Goal: Task Accomplishment & Management: Complete application form

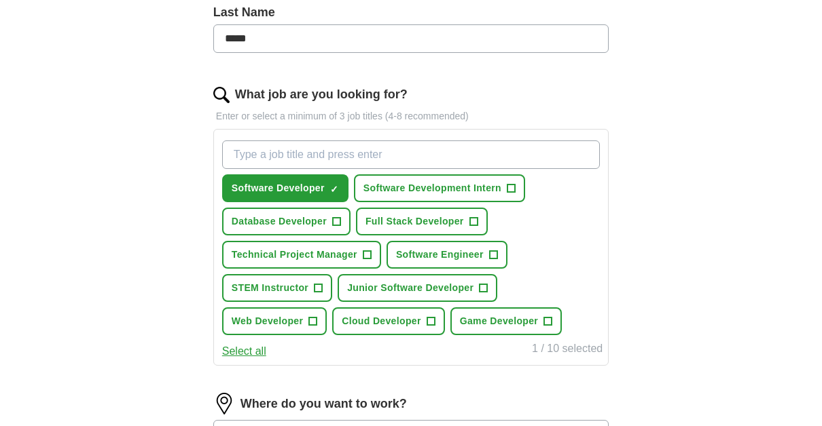
scroll to position [371, 0]
click at [460, 143] on input "What job are you looking for?" at bounding box center [410, 154] width 377 height 29
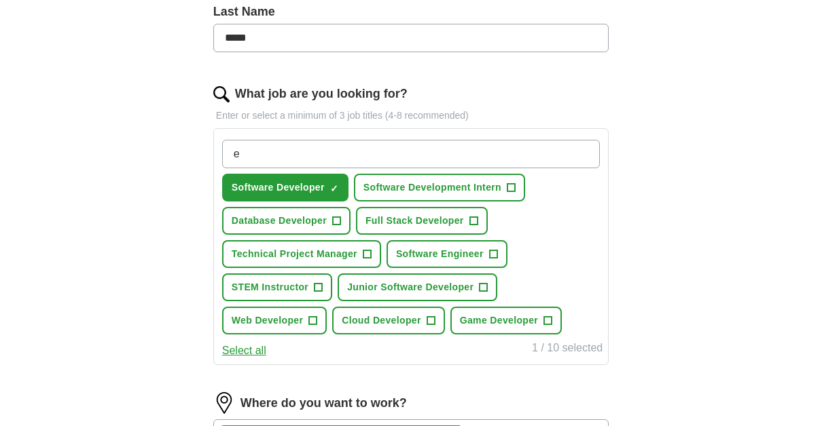
click at [460, 143] on input "e" at bounding box center [410, 154] width 377 height 29
type input "entry level"
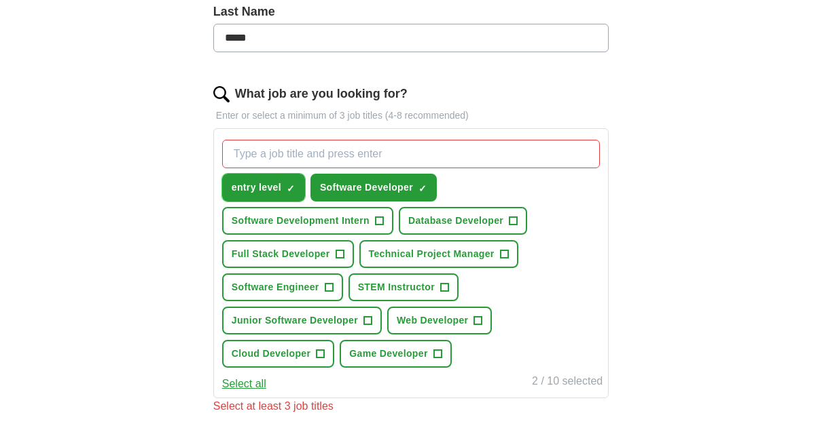
click at [0, 0] on span "×" at bounding box center [0, 0] width 0 height 0
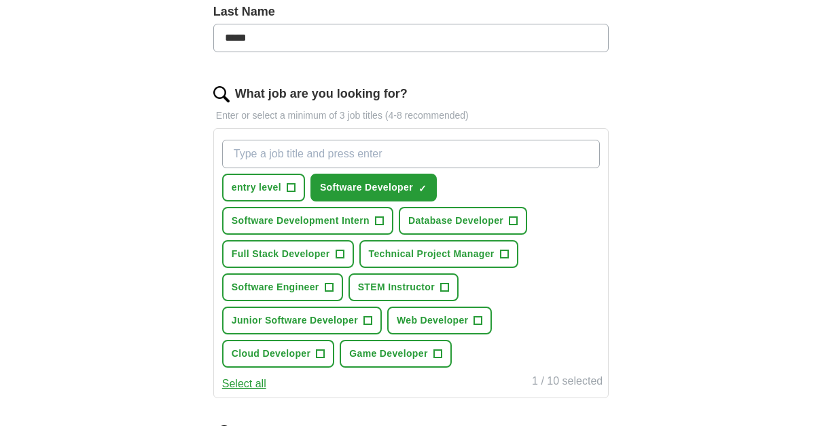
click at [286, 145] on input "What job are you looking for?" at bounding box center [410, 154] width 377 height 29
type input "Entry Level"
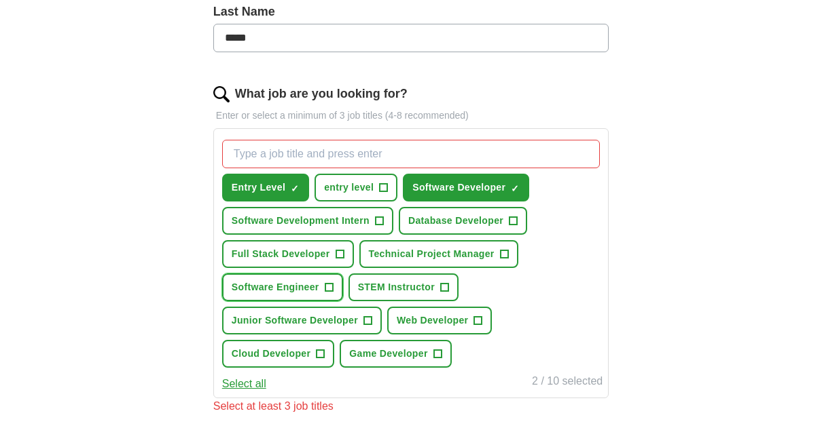
click at [329, 284] on span "+" at bounding box center [329, 287] width 8 height 11
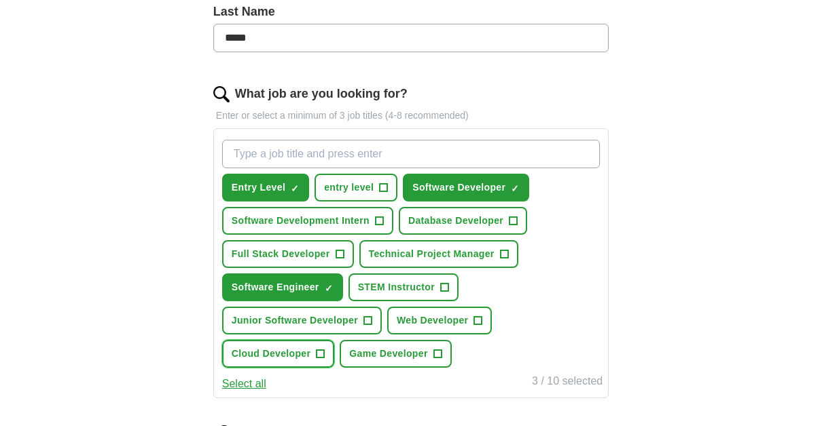
click at [322, 352] on span "+" at bounding box center [320, 354] width 8 height 11
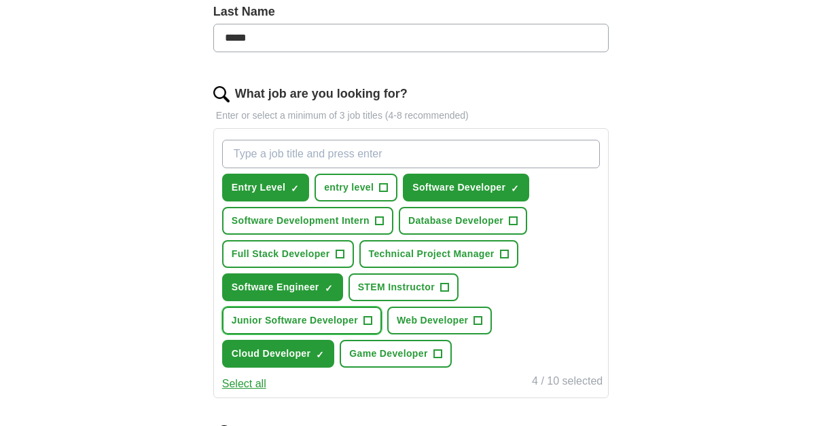
click at [369, 322] on span "+" at bounding box center [367, 321] width 8 height 11
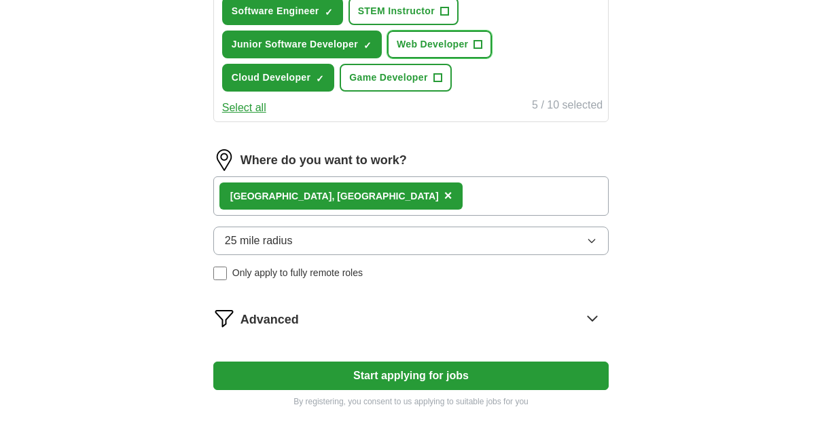
scroll to position [646, 0]
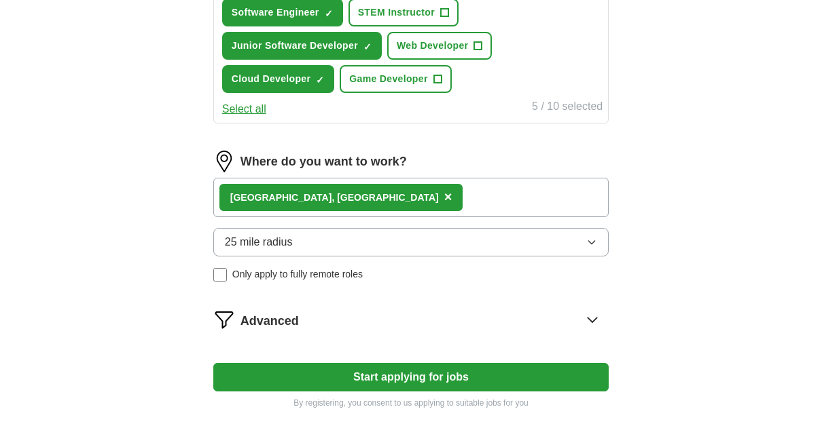
click at [369, 193] on div "[GEOGRAPHIC_DATA], [GEOGRAPHIC_DATA] ×" at bounding box center [410, 197] width 395 height 39
click at [311, 236] on button "25 mile radius" at bounding box center [410, 242] width 395 height 29
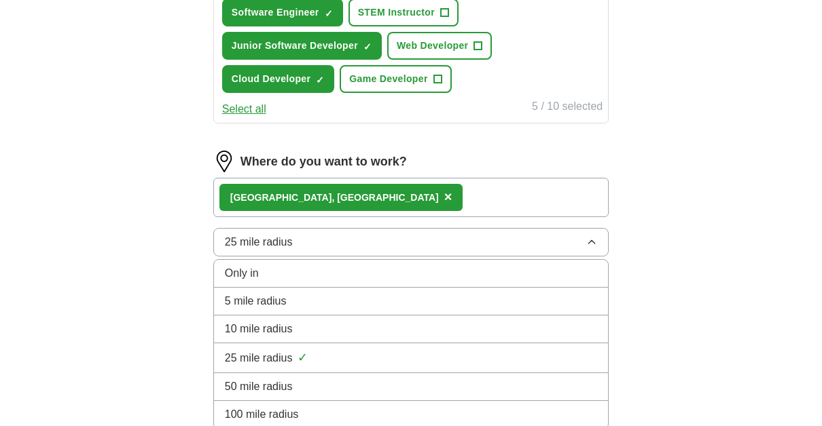
scroll to position [781, 0]
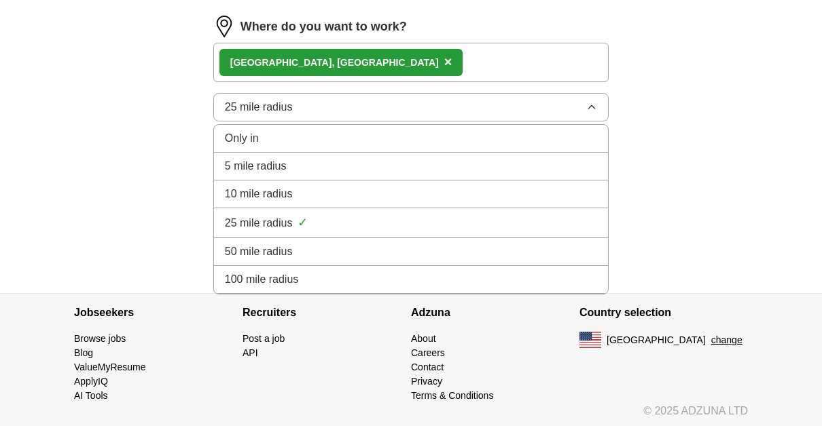
click at [286, 272] on span "100 mile radius" at bounding box center [262, 280] width 74 height 16
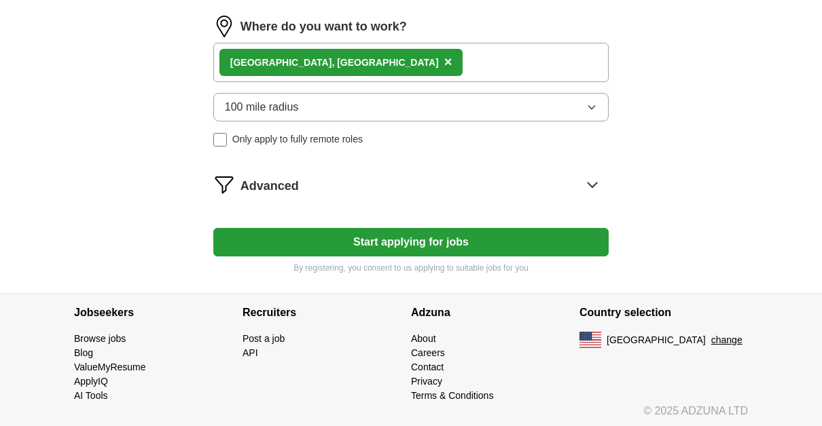
click at [349, 239] on button "Start applying for jobs" at bounding box center [410, 242] width 395 height 29
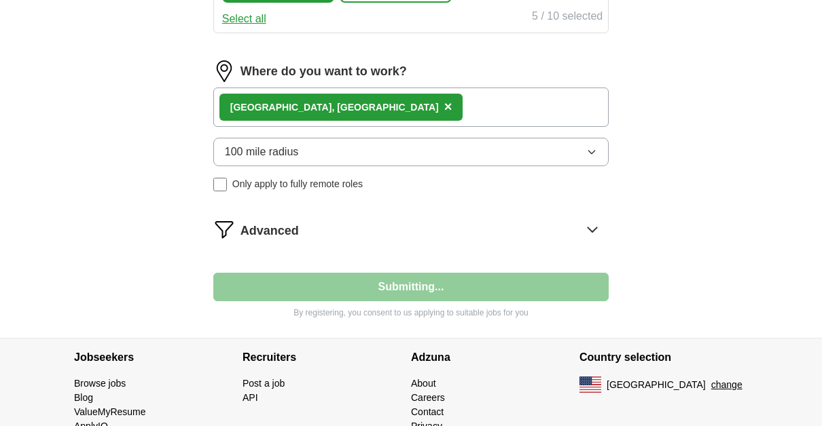
select select "**"
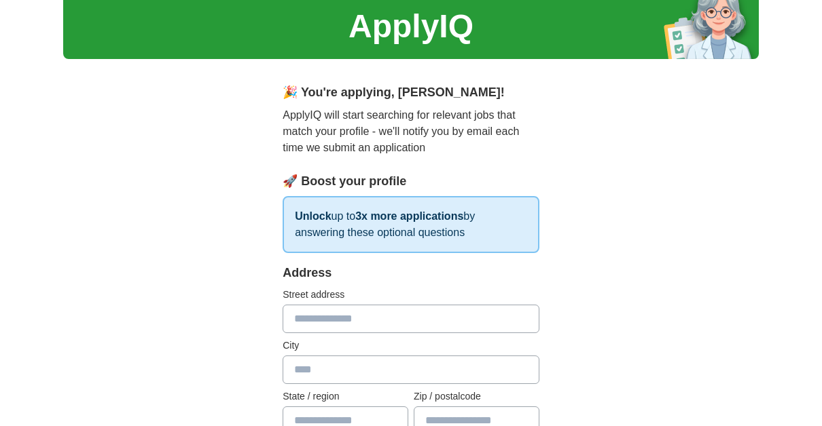
scroll to position [124, 0]
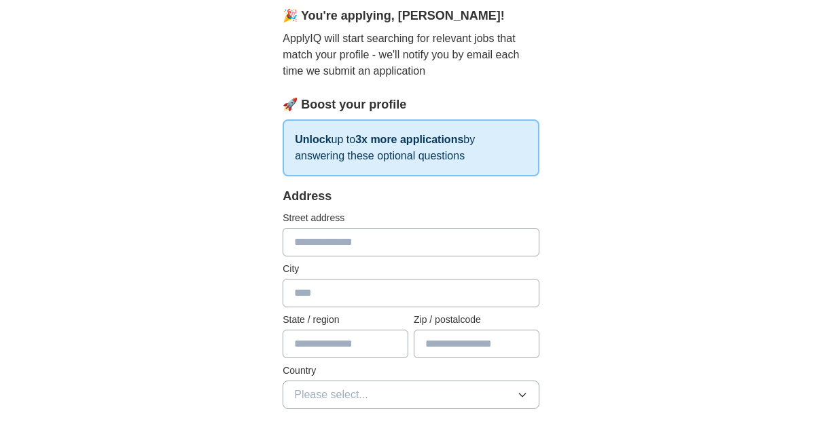
click at [367, 237] on input "text" at bounding box center [410, 242] width 257 height 29
type input "**********"
type input "*******"
type input "**"
type input "*****"
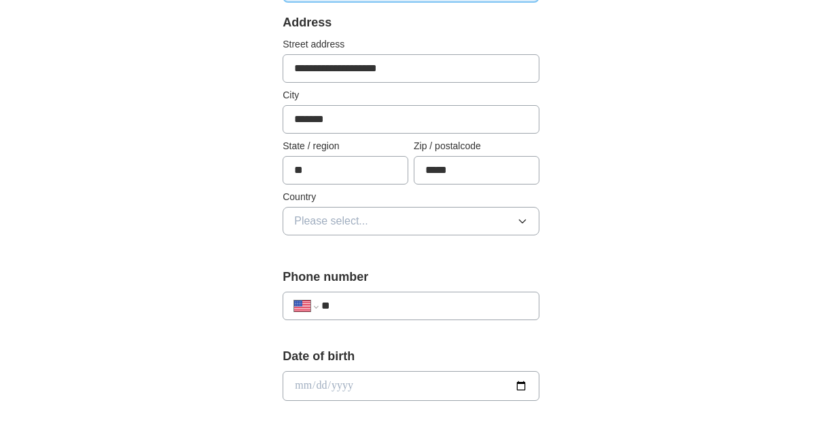
scroll to position [312, 0]
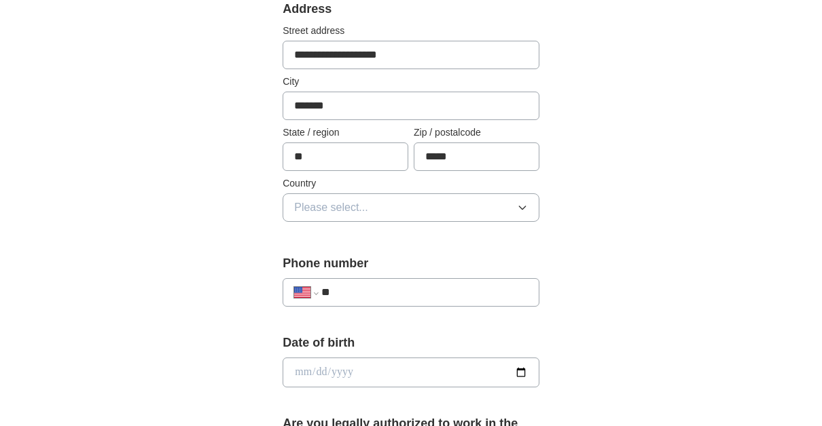
click at [386, 193] on button "Please select..." at bounding box center [410, 207] width 257 height 29
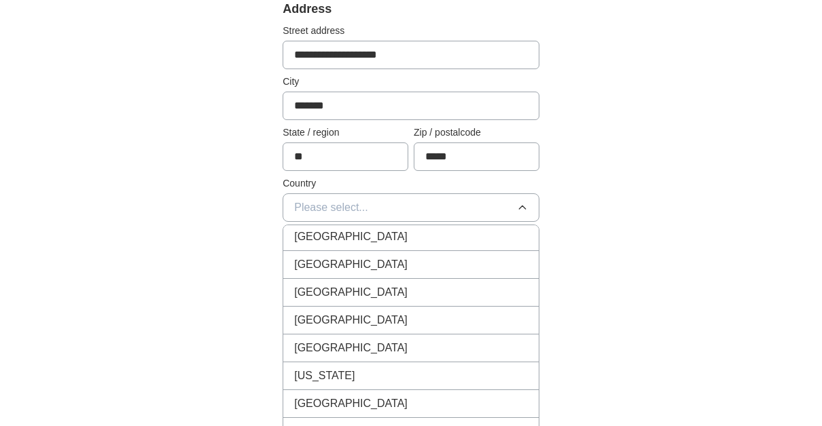
scroll to position [0, 0]
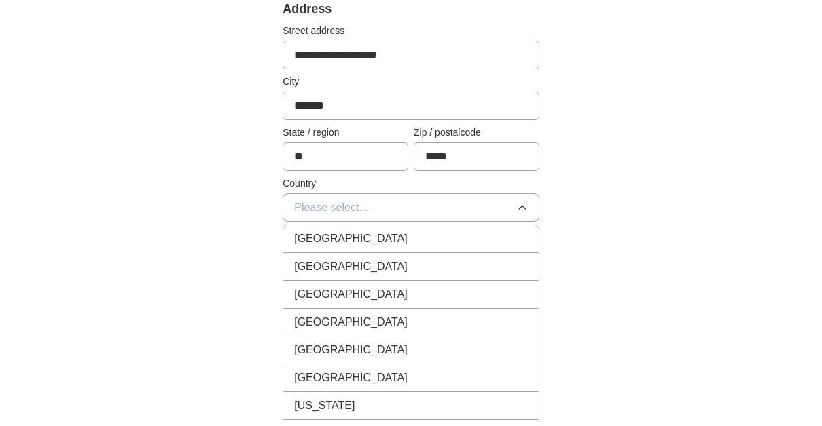
click at [352, 267] on span "[GEOGRAPHIC_DATA]" at bounding box center [350, 267] width 113 height 16
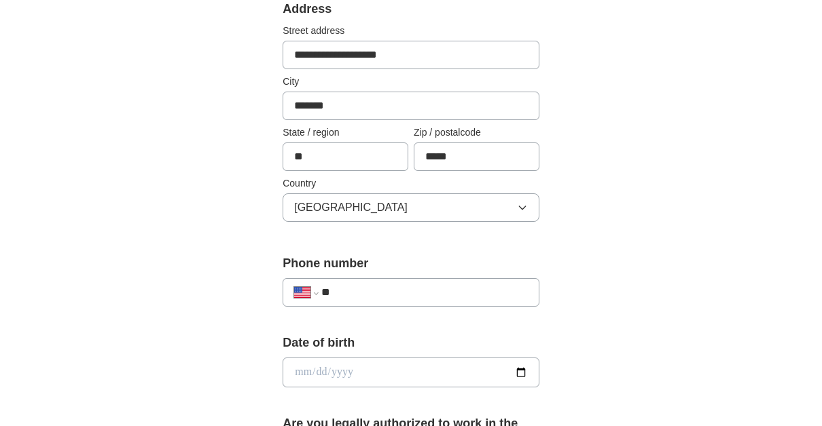
scroll to position [464, 0]
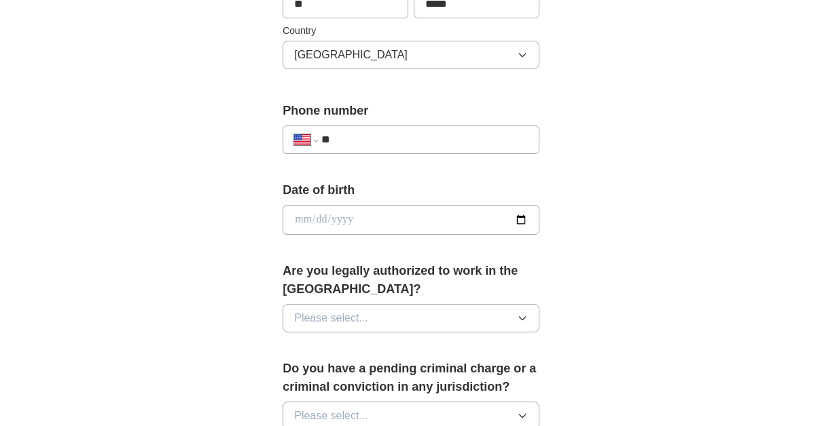
click at [384, 136] on input "**" at bounding box center [424, 140] width 206 height 16
type input "**********"
click at [365, 215] on input "date" at bounding box center [410, 220] width 257 height 30
type input "**********"
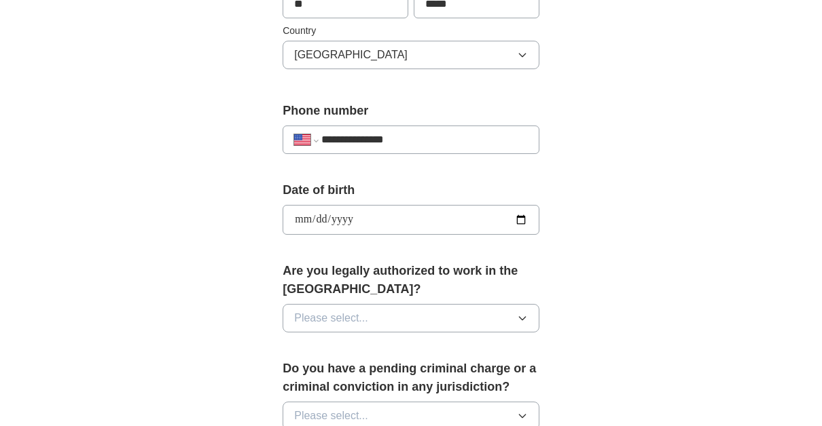
type input "**********"
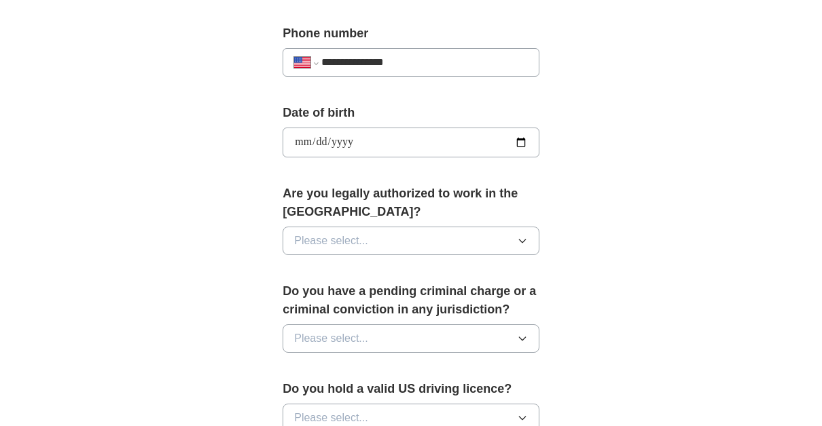
click at [389, 238] on button "Please select..." at bounding box center [410, 241] width 257 height 29
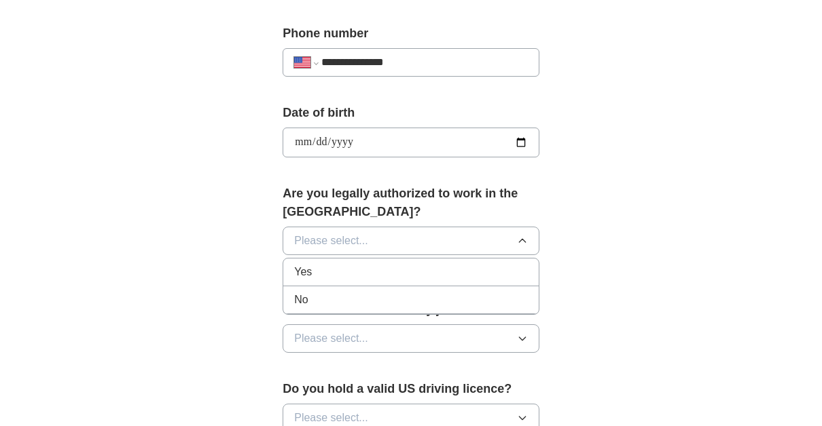
click at [335, 273] on div "Yes" at bounding box center [411, 272] width 234 height 16
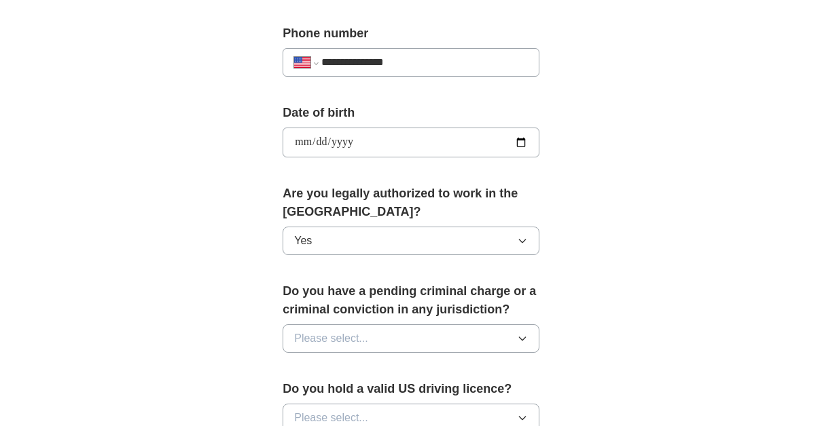
click at [356, 333] on span "Please select..." at bounding box center [331, 339] width 74 height 16
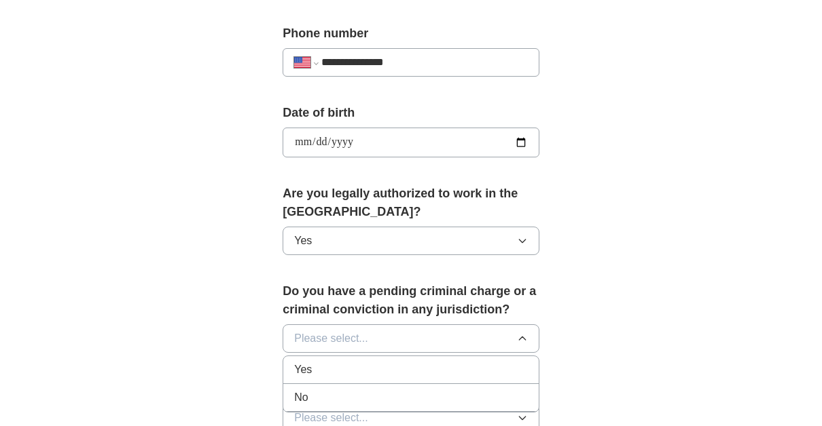
click at [359, 394] on div "No" at bounding box center [411, 398] width 234 height 16
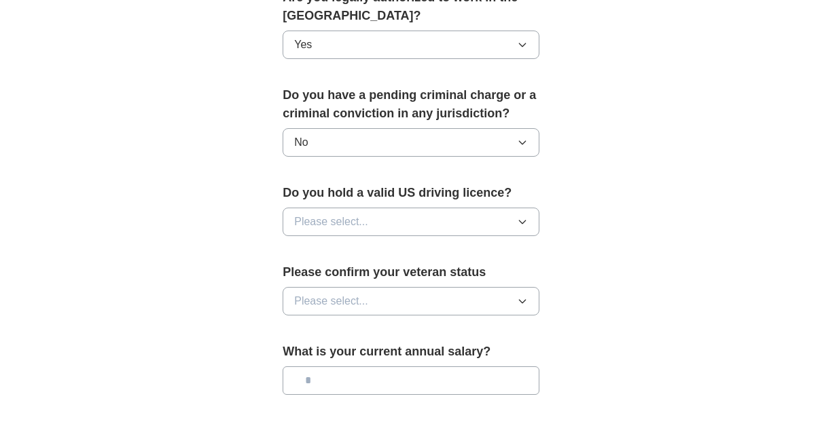
scroll to position [739, 0]
click at [396, 220] on button "Please select..." at bounding box center [410, 221] width 257 height 29
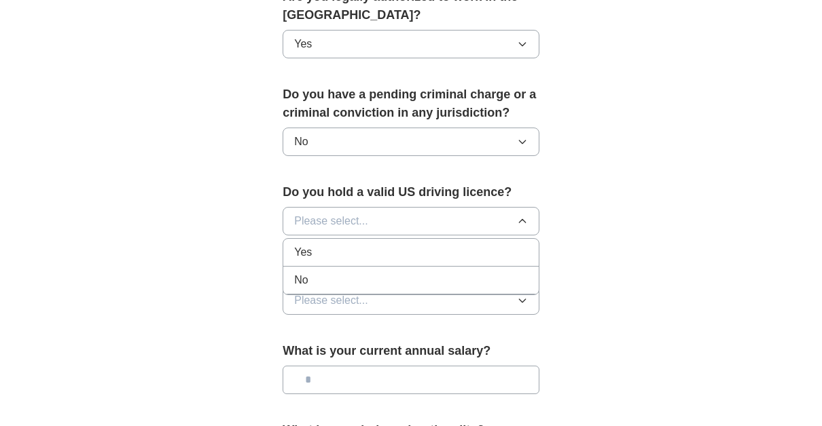
click at [380, 259] on li "Yes" at bounding box center [410, 253] width 255 height 28
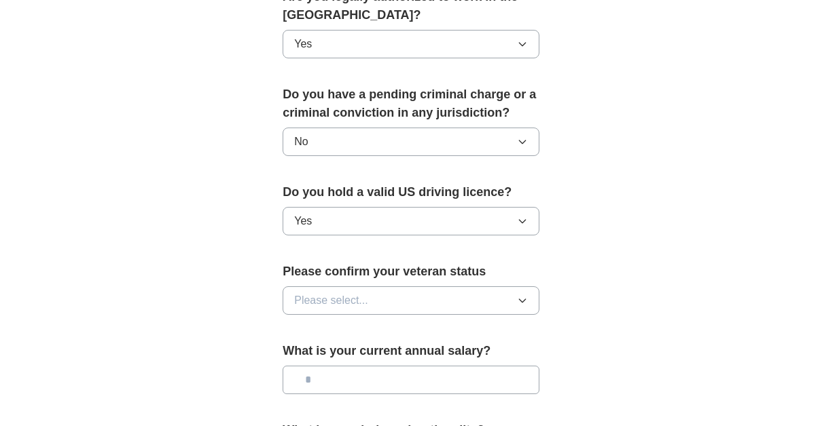
click at [378, 289] on button "Please select..." at bounding box center [410, 301] width 257 height 29
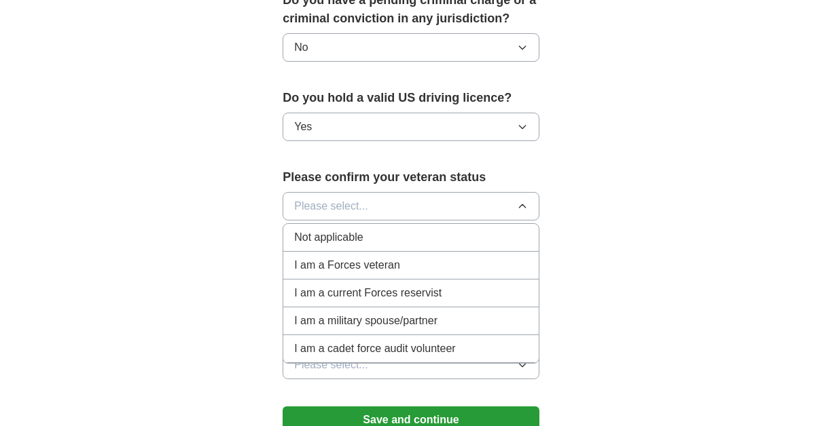
scroll to position [837, 0]
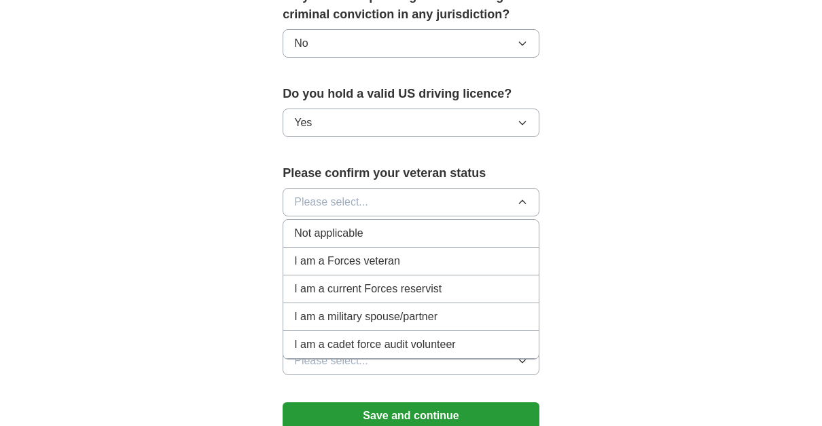
click at [364, 228] on div "Not applicable" at bounding box center [411, 233] width 234 height 16
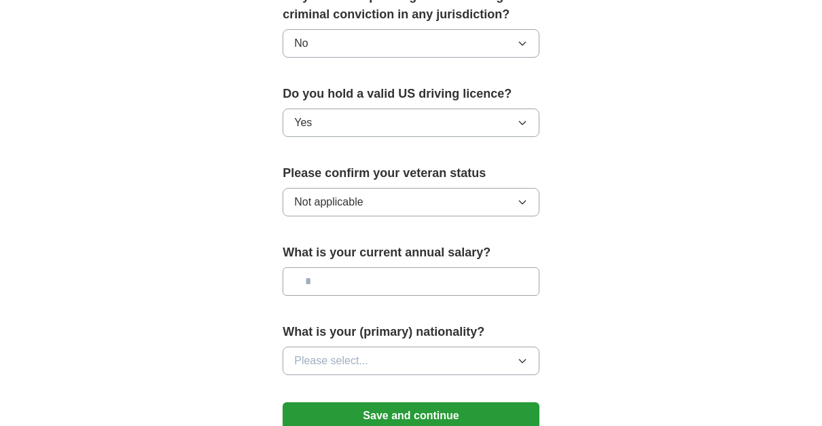
click at [371, 188] on button "Not applicable" at bounding box center [410, 202] width 257 height 29
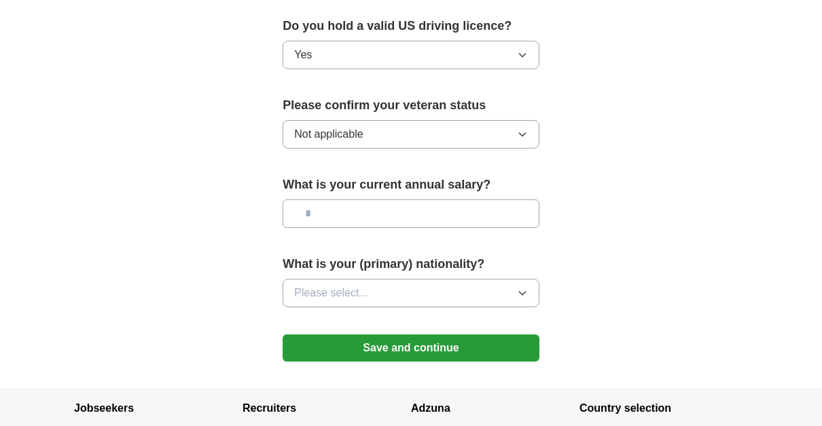
drag, startPoint x: 347, startPoint y: 266, endPoint x: 348, endPoint y: 273, distance: 6.9
click at [348, 273] on div "What is your (primary) nationality? Please select..." at bounding box center [410, 286] width 257 height 63
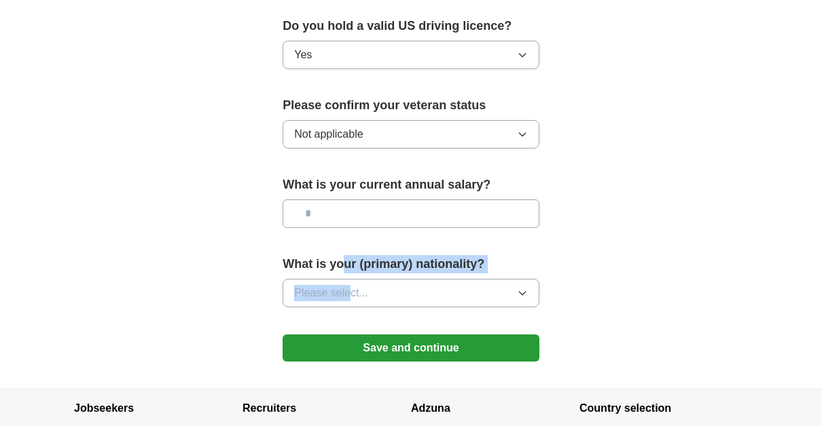
click at [348, 273] on div "What is your (primary) nationality? Please select..." at bounding box center [410, 286] width 257 height 63
click at [352, 285] on span "Please select..." at bounding box center [331, 293] width 74 height 16
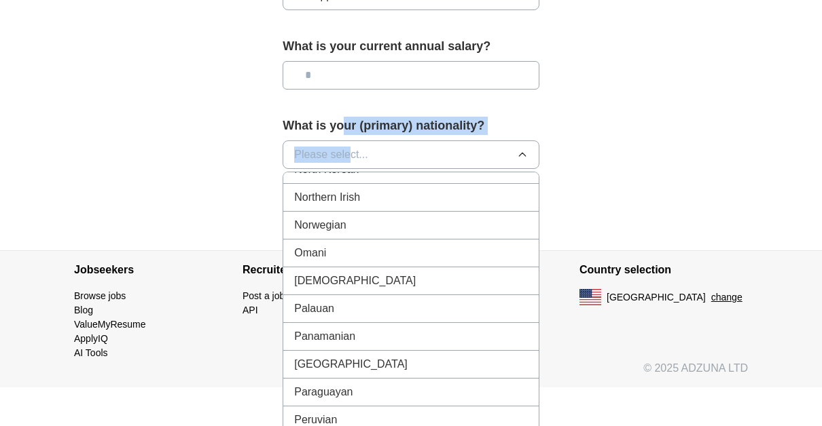
scroll to position [3660, 0]
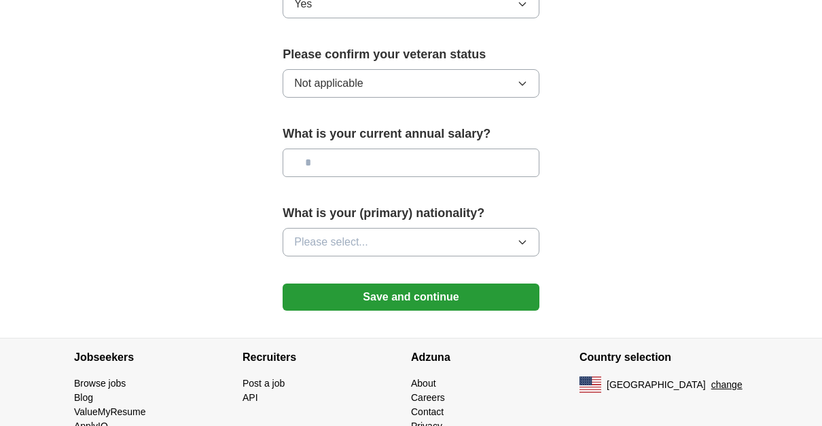
scroll to position [861, 0]
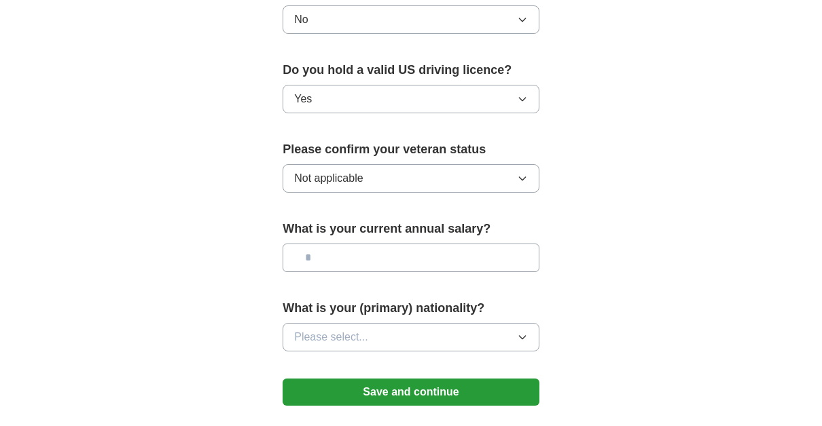
click at [403, 389] on button "Save and continue" at bounding box center [410, 392] width 257 height 27
